Goal: Obtain resource: Download file/media

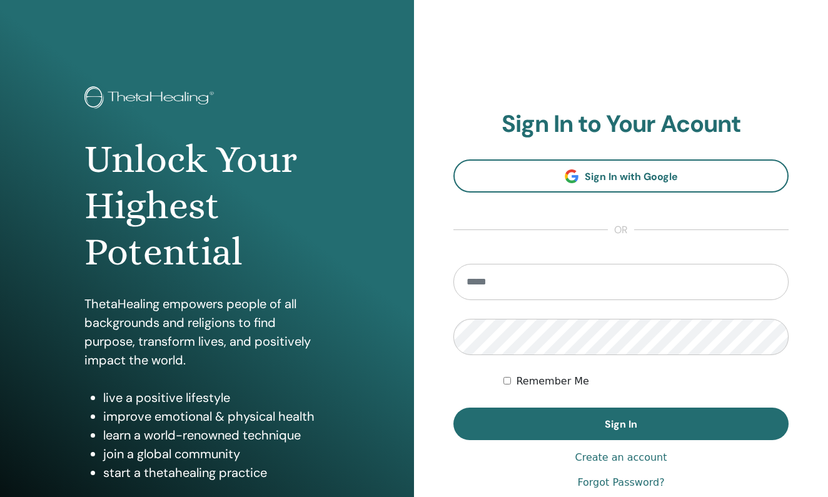
click at [543, 288] on input "email" at bounding box center [620, 282] width 335 height 36
type input "**********"
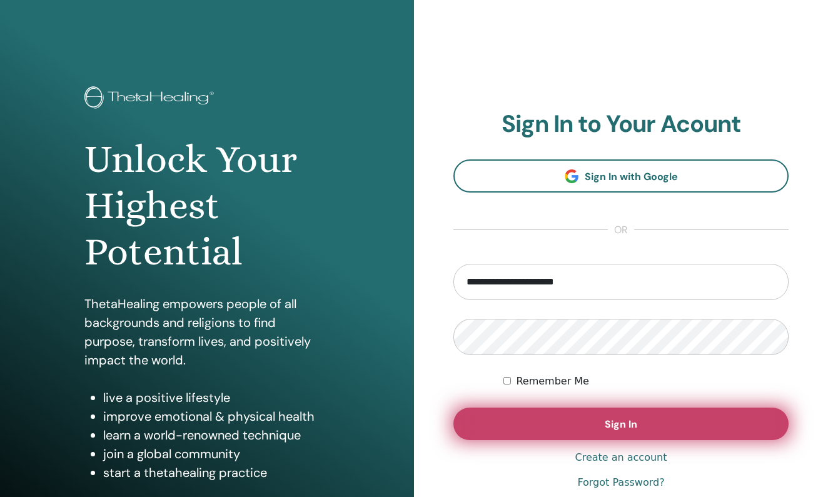
click at [702, 420] on button "Sign In" at bounding box center [620, 424] width 335 height 33
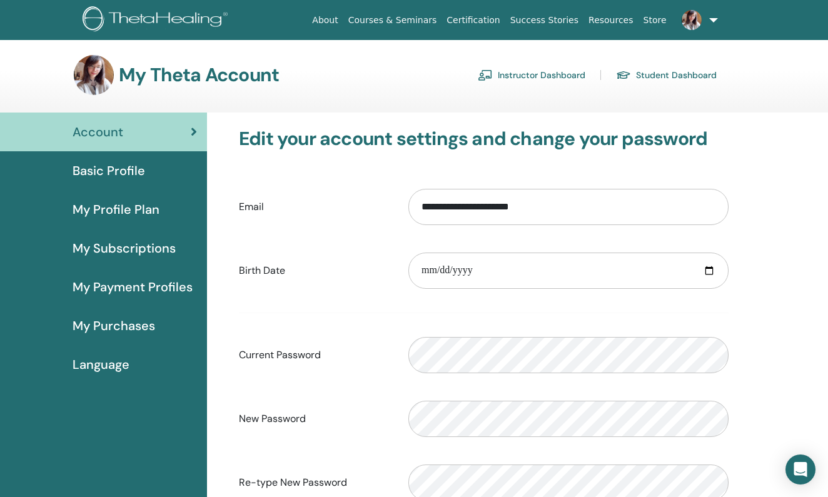
click at [141, 163] on span "Basic Profile" at bounding box center [109, 170] width 73 height 19
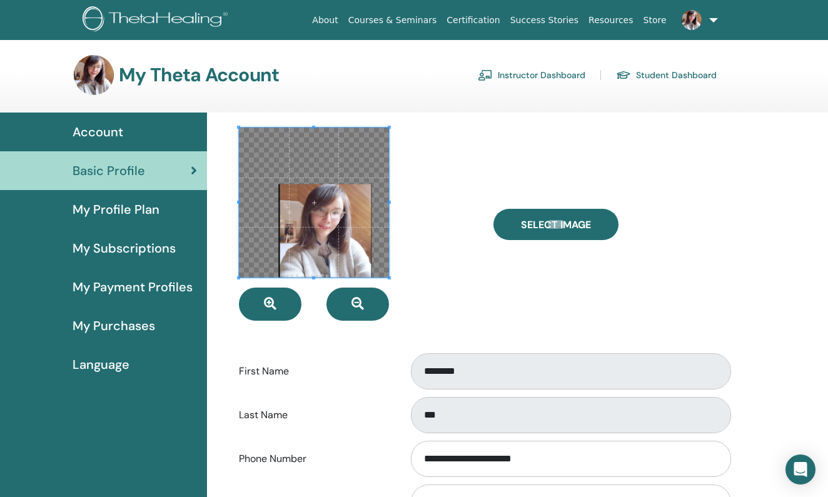
click at [441, 288] on div at bounding box center [357, 224] width 255 height 193
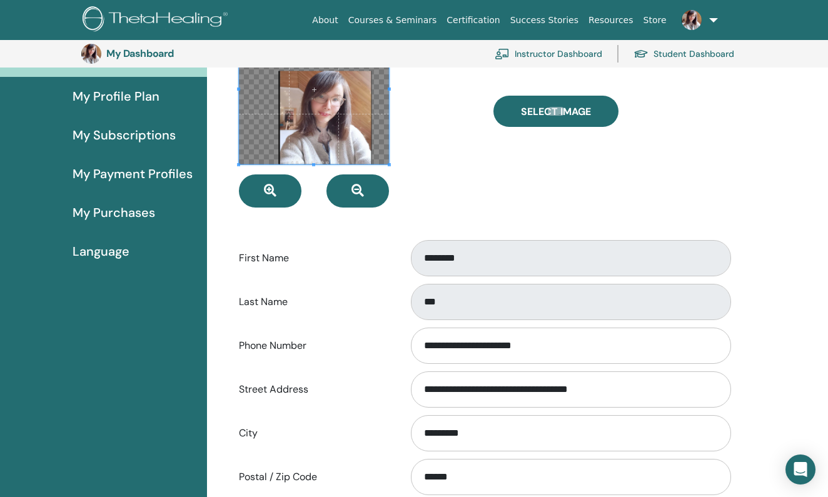
scroll to position [45, 0]
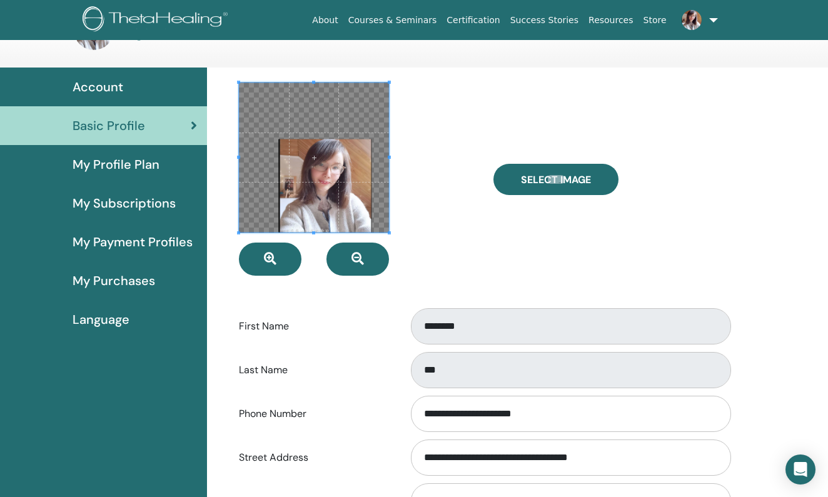
click at [145, 164] on span "My Profile Plan" at bounding box center [116, 164] width 87 height 19
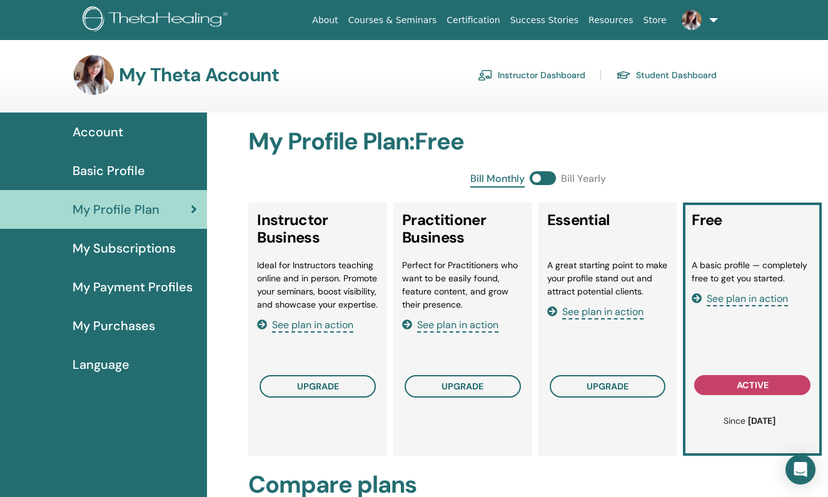
click at [151, 255] on span "My Subscriptions" at bounding box center [124, 248] width 103 height 19
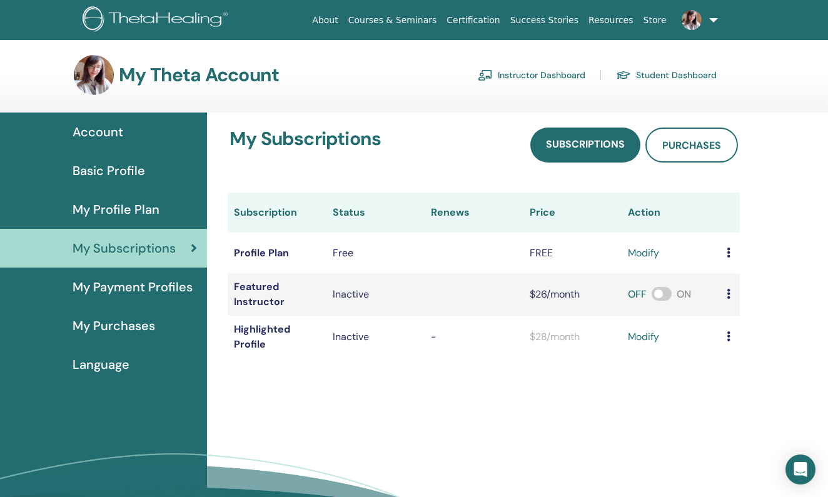
click at [178, 286] on span "My Payment Profiles" at bounding box center [133, 287] width 120 height 19
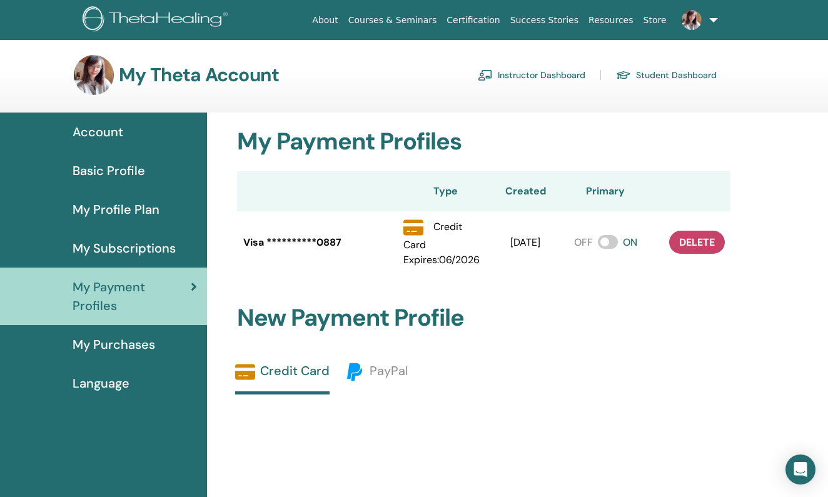
click at [149, 348] on span "My Purchases" at bounding box center [114, 344] width 83 height 19
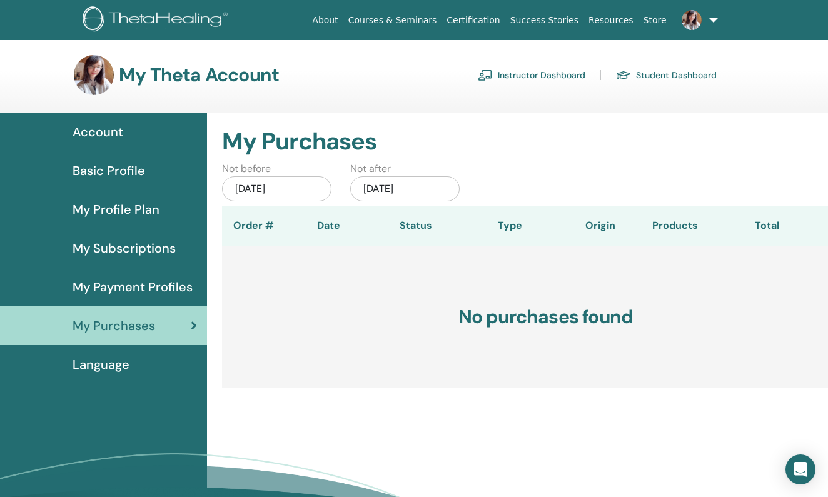
click at [547, 77] on link "Instructor Dashboard" at bounding box center [532, 75] width 108 height 20
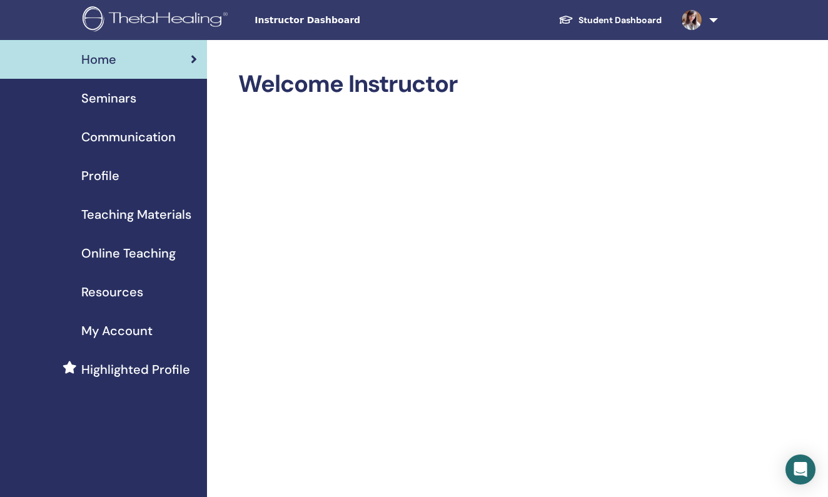
click at [144, 256] on span "Online Teaching" at bounding box center [128, 253] width 94 height 19
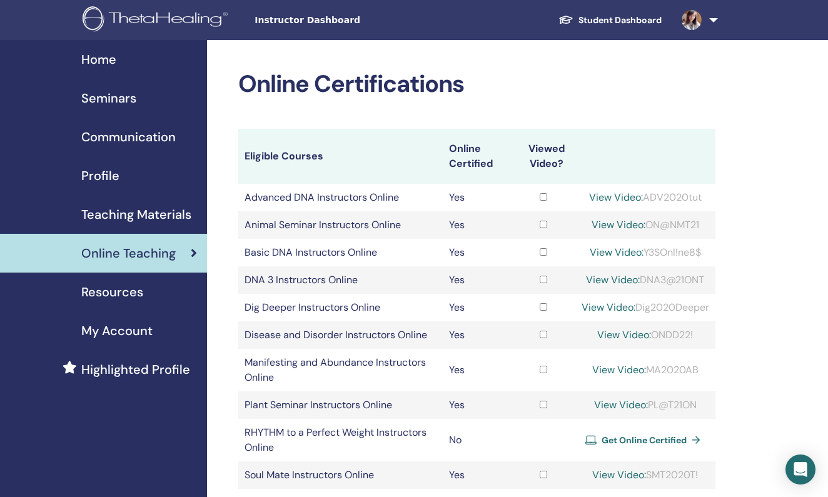
click at [122, 294] on span "Resources" at bounding box center [112, 292] width 62 height 19
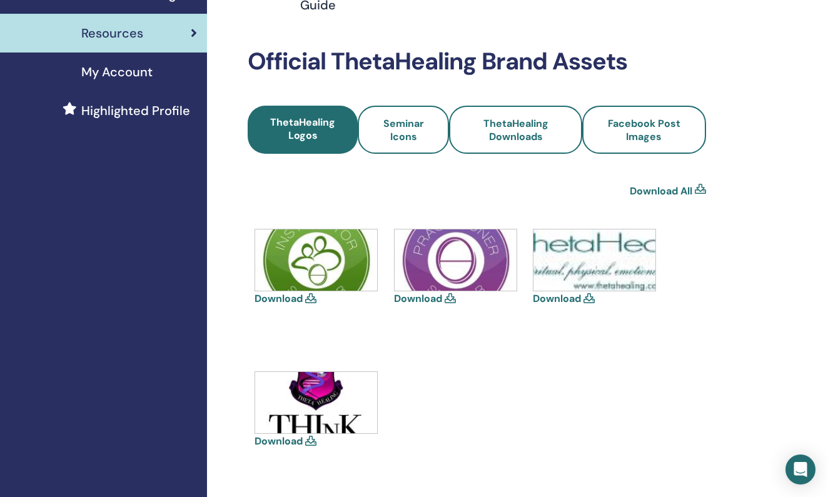
scroll to position [260, 0]
click at [590, 259] on img at bounding box center [594, 259] width 122 height 61
click at [588, 295] on icon at bounding box center [588, 298] width 11 height 10
click at [590, 301] on icon at bounding box center [588, 298] width 11 height 10
click at [580, 301] on link "Download" at bounding box center [557, 297] width 48 height 13
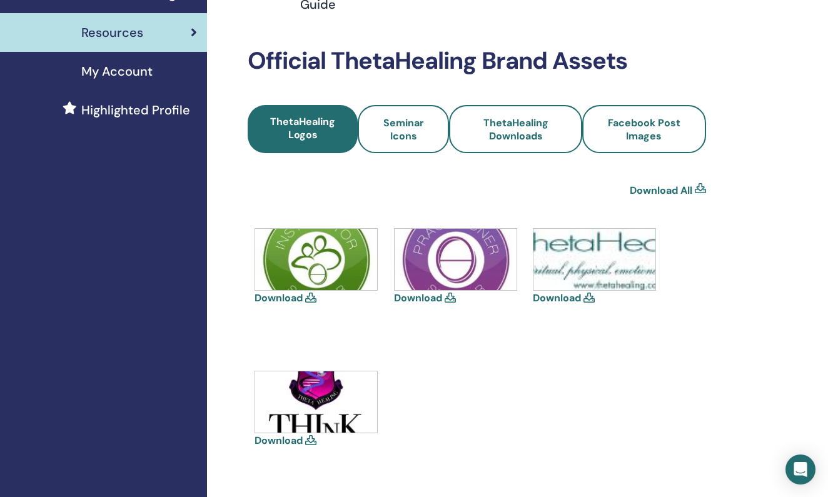
click at [308, 438] on icon at bounding box center [310, 440] width 11 height 10
click at [295, 436] on link "Download" at bounding box center [279, 440] width 48 height 13
click at [406, 129] on span "Seminar Icons" at bounding box center [404, 129] width 58 height 26
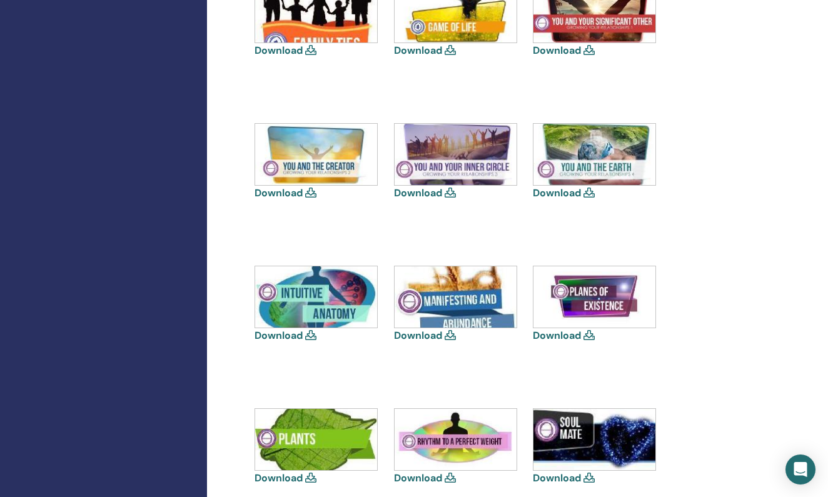
scroll to position [793, 0]
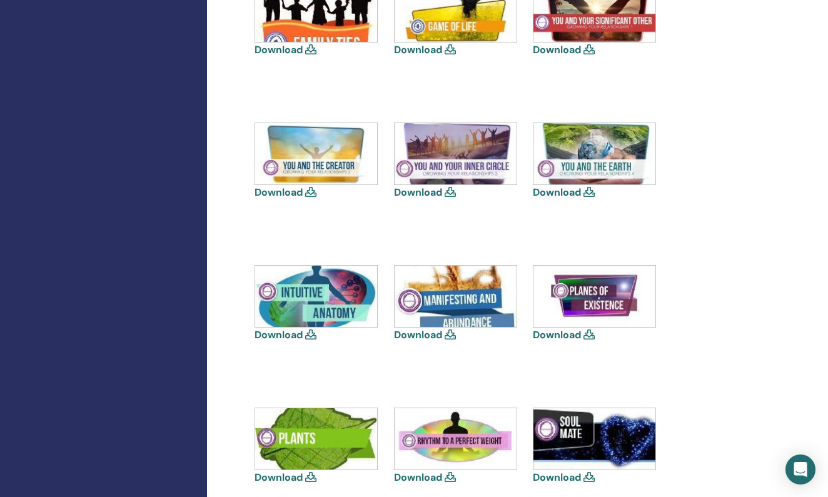
click at [440, 336] on link "Download" at bounding box center [418, 334] width 48 height 13
click at [805, 465] on icon "Open Intercom Messenger" at bounding box center [800, 470] width 14 height 16
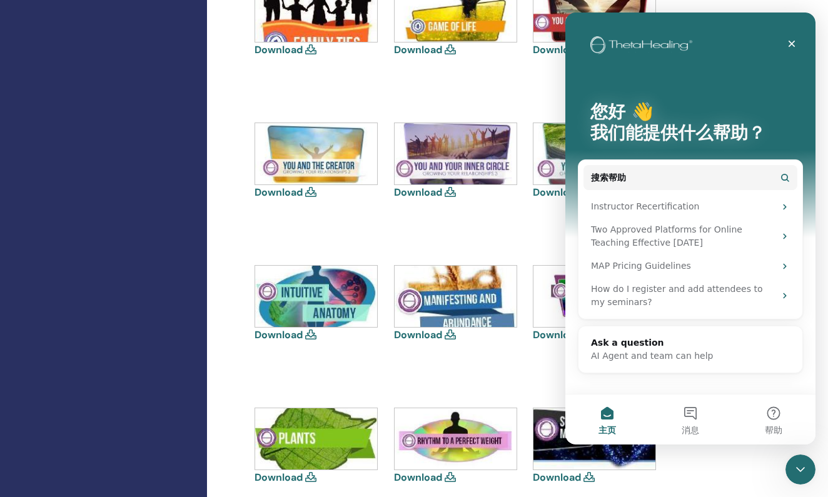
scroll to position [0, 0]
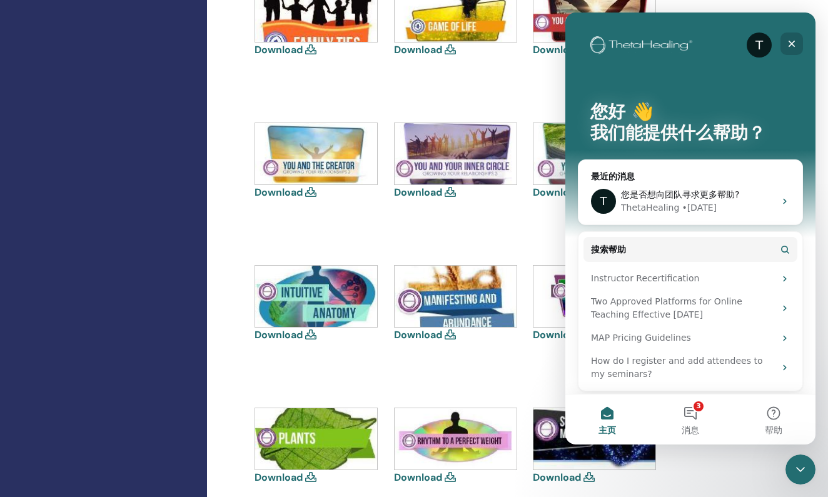
click at [792, 41] on icon "关闭" at bounding box center [792, 44] width 10 height 10
